Goal: Task Accomplishment & Management: Manage account settings

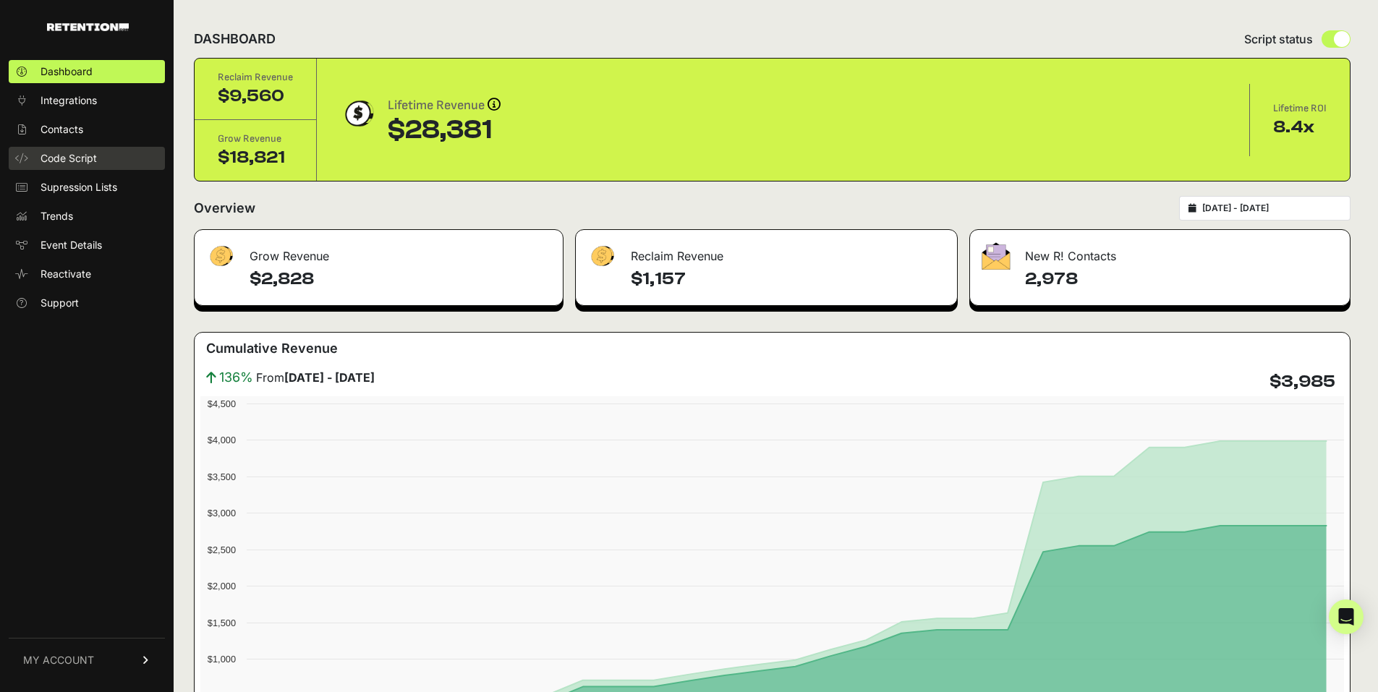
click at [82, 159] on span "Code Script" at bounding box center [68, 158] width 56 height 14
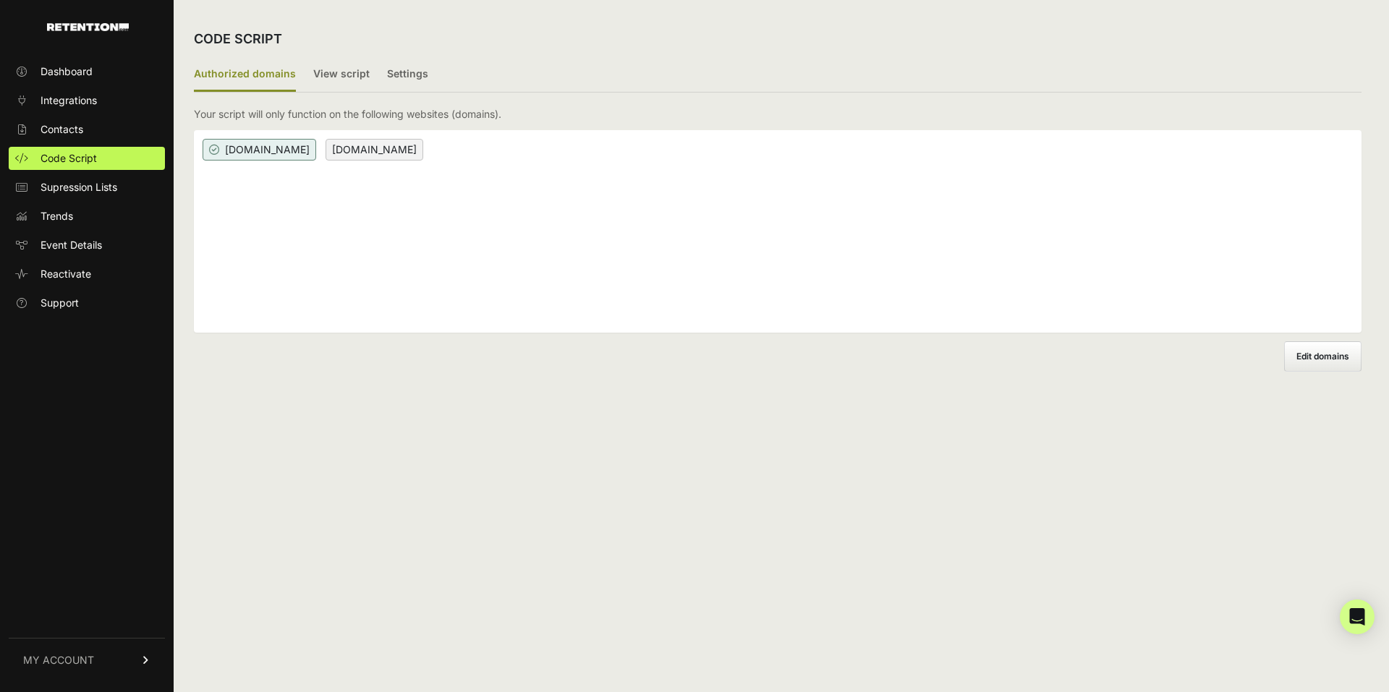
click at [92, 655] on span "MY ACCOUNT" at bounding box center [58, 660] width 71 height 14
click at [69, 665] on span "Sign Out" at bounding box center [60, 670] width 41 height 14
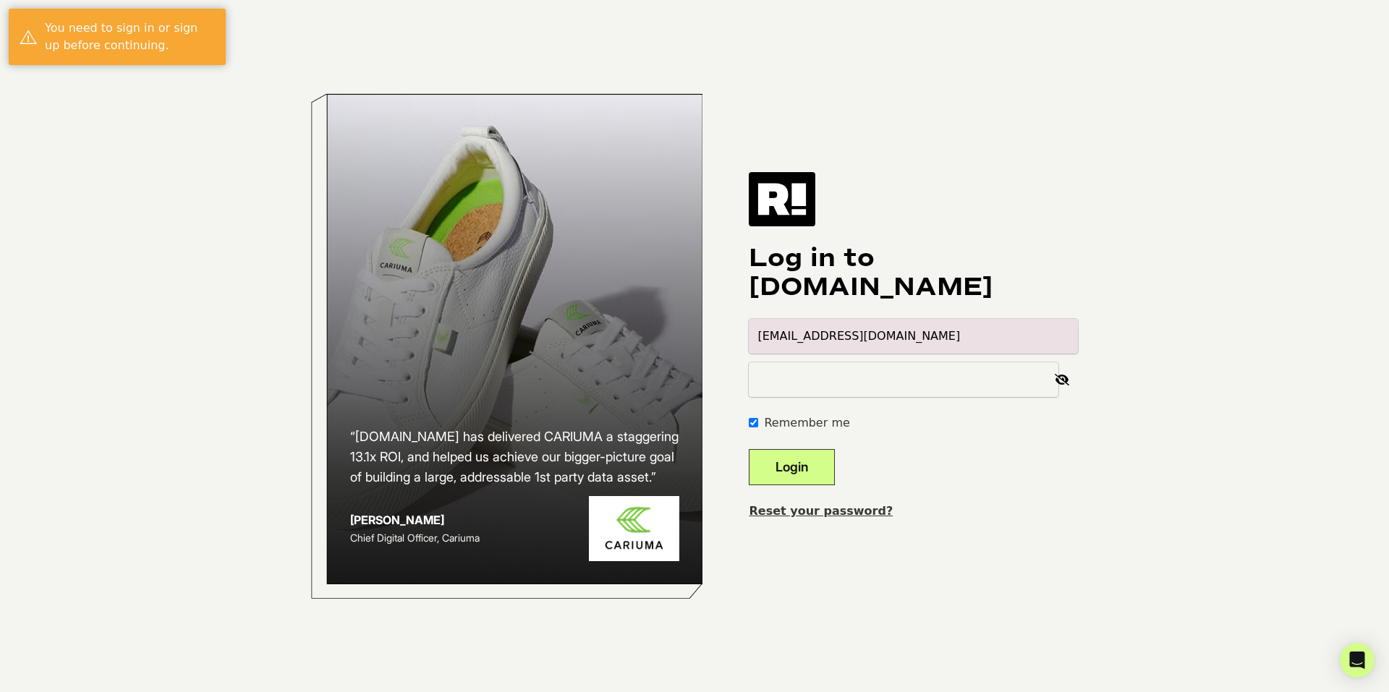
click at [1063, 337] on input "[EMAIL_ADDRESS][DOMAIN_NAME]" at bounding box center [912, 336] width 329 height 35
type input "[PERSON_NAME][EMAIL_ADDRESS][PERSON_NAME][PERSON_NAME][DOMAIN_NAME]"
click at [1098, 390] on div "“[DOMAIN_NAME] has delivered CARIUMA a staggering 13.1x ROI, and helped us achi…" at bounding box center [694, 346] width 824 height 692
click at [819, 472] on button "Login" at bounding box center [791, 467] width 86 height 36
